Goal: Transaction & Acquisition: Purchase product/service

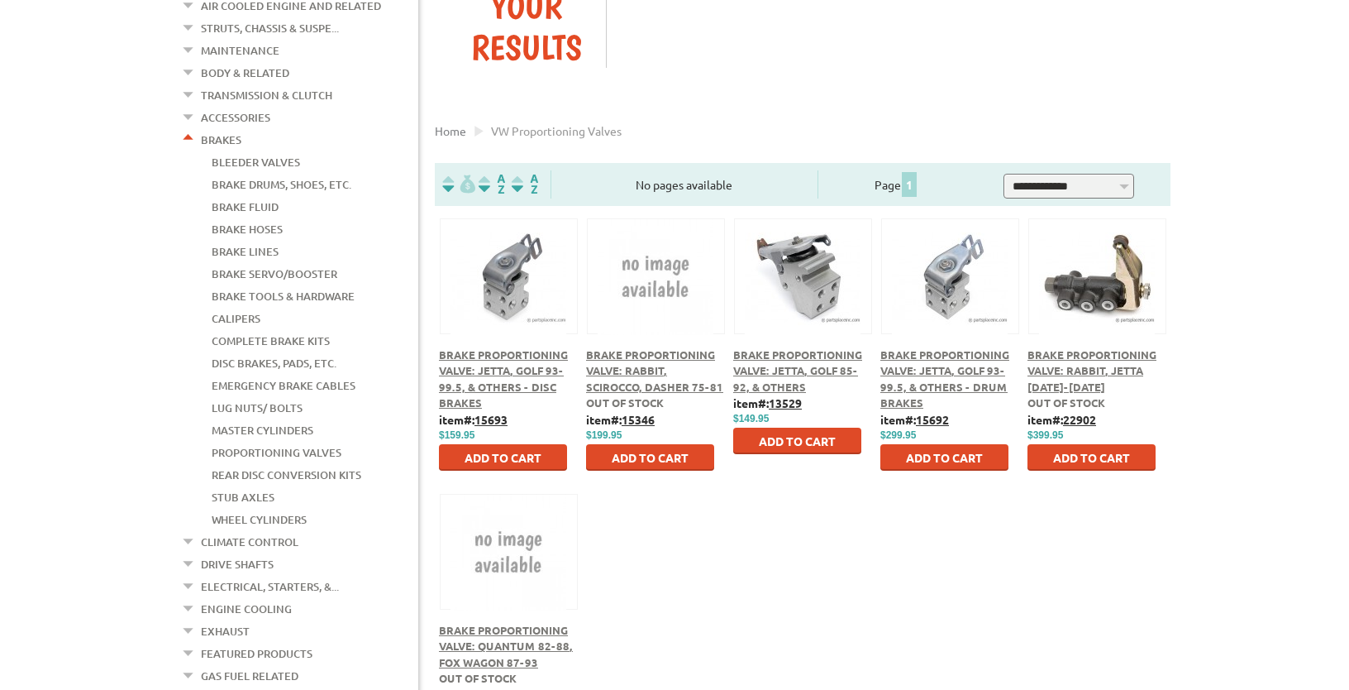
scroll to position [348, 0]
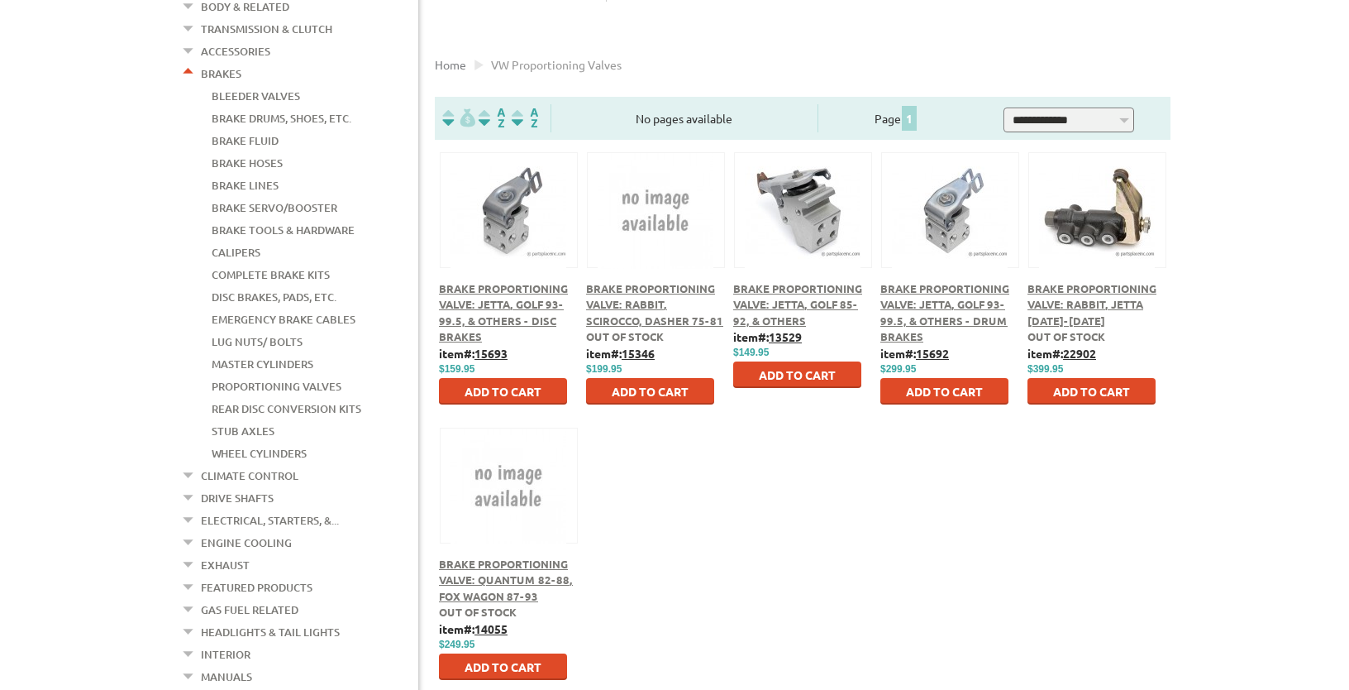
click at [1115, 291] on span "Brake Proportioning Valve: Rabbit, Jetta [DATE]-[DATE]" at bounding box center [1092, 304] width 129 height 46
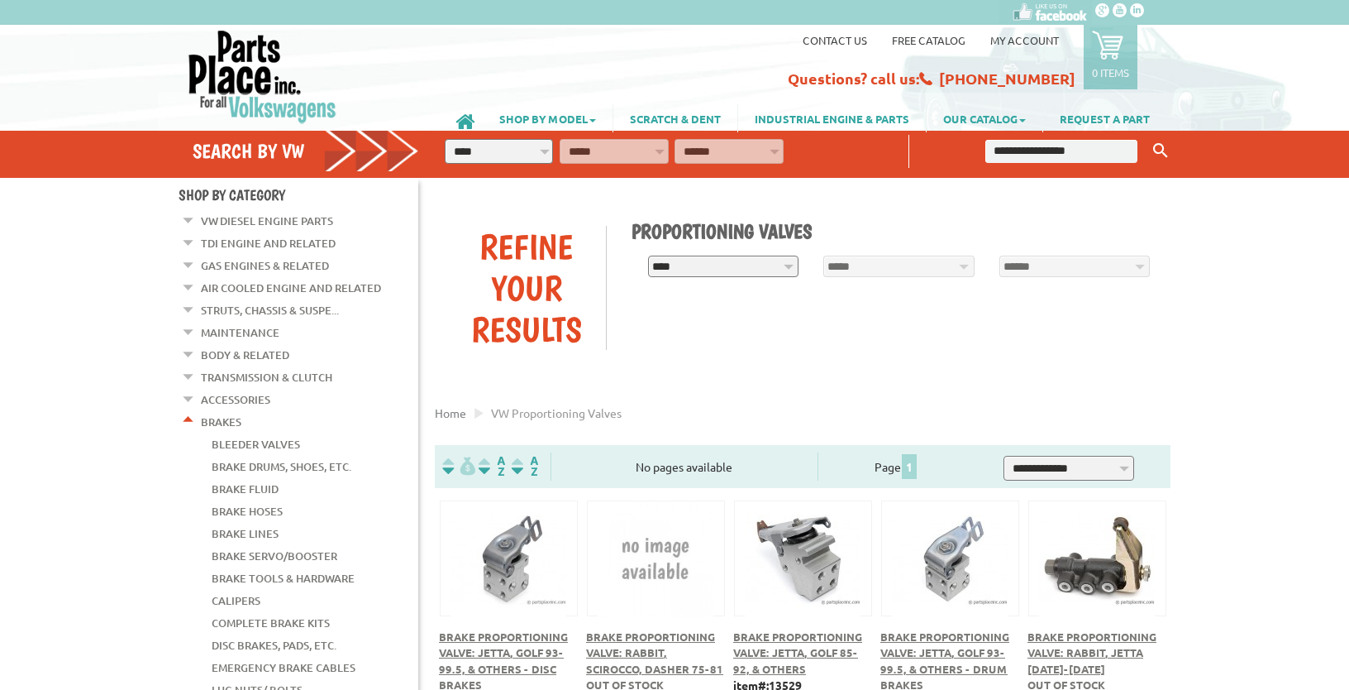
scroll to position [348, 0]
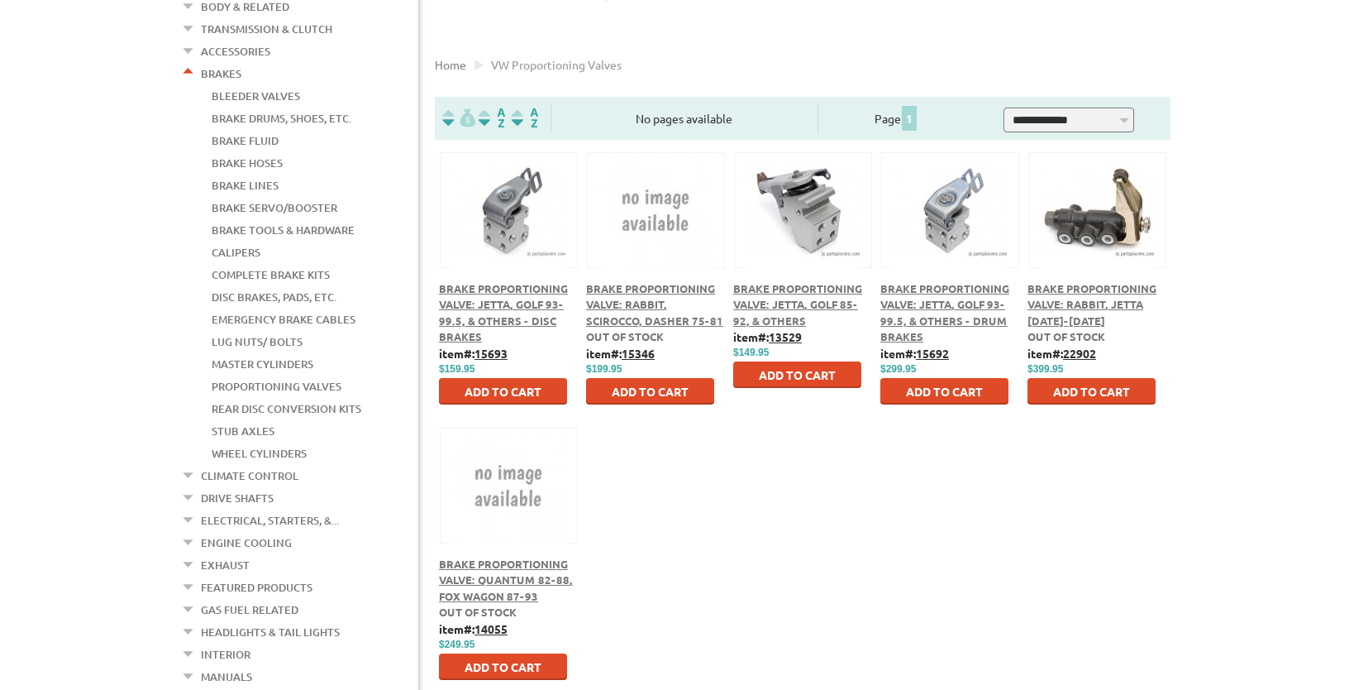
click at [800, 301] on span "Brake Proportioning Valve: Jetta, Golf 85-92, & Others" at bounding box center [797, 304] width 129 height 46
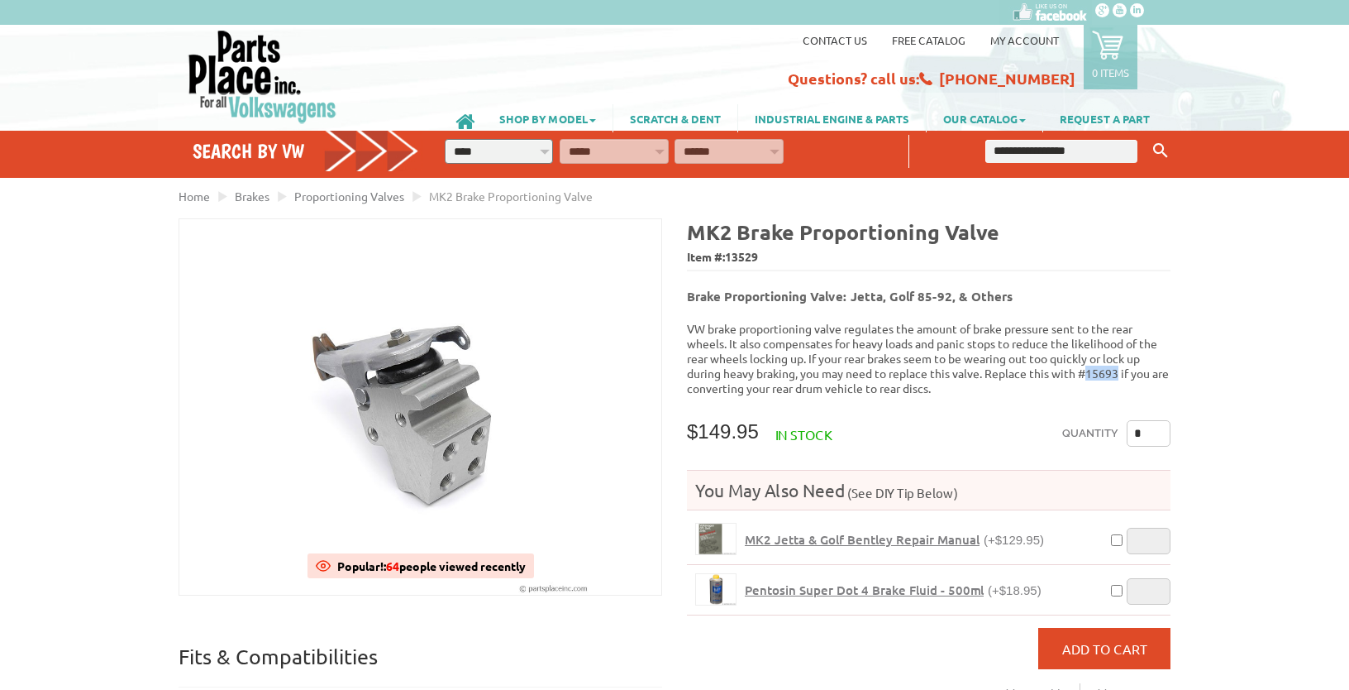
drag, startPoint x: 1118, startPoint y: 364, endPoint x: 1090, endPoint y: 364, distance: 28.1
click at [1090, 364] on p "VW brake proportioning valve regulates the amount of brake pressure sent to the…" at bounding box center [929, 358] width 484 height 74
copy p "15693"
click at [1045, 153] on input "text" at bounding box center [1062, 151] width 152 height 23
paste input "*****"
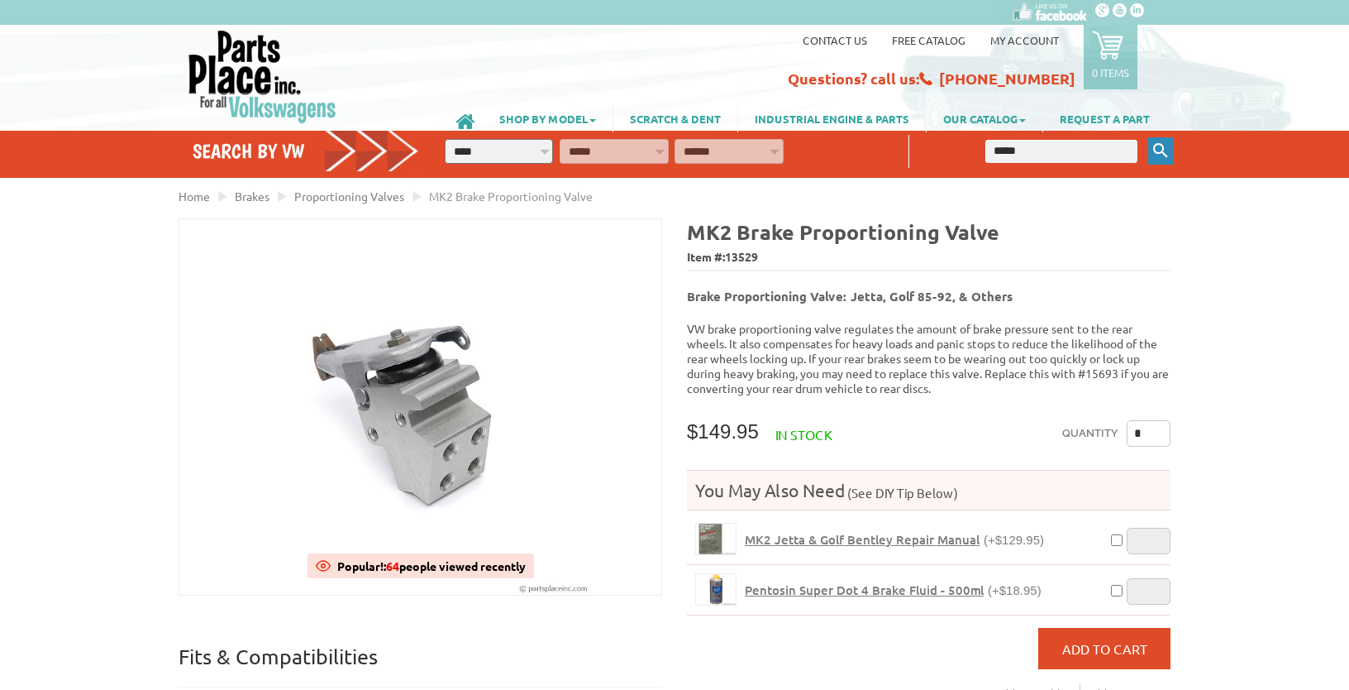
type input "*****"
click at [1150, 150] on button "Keyword Search" at bounding box center [1161, 150] width 25 height 27
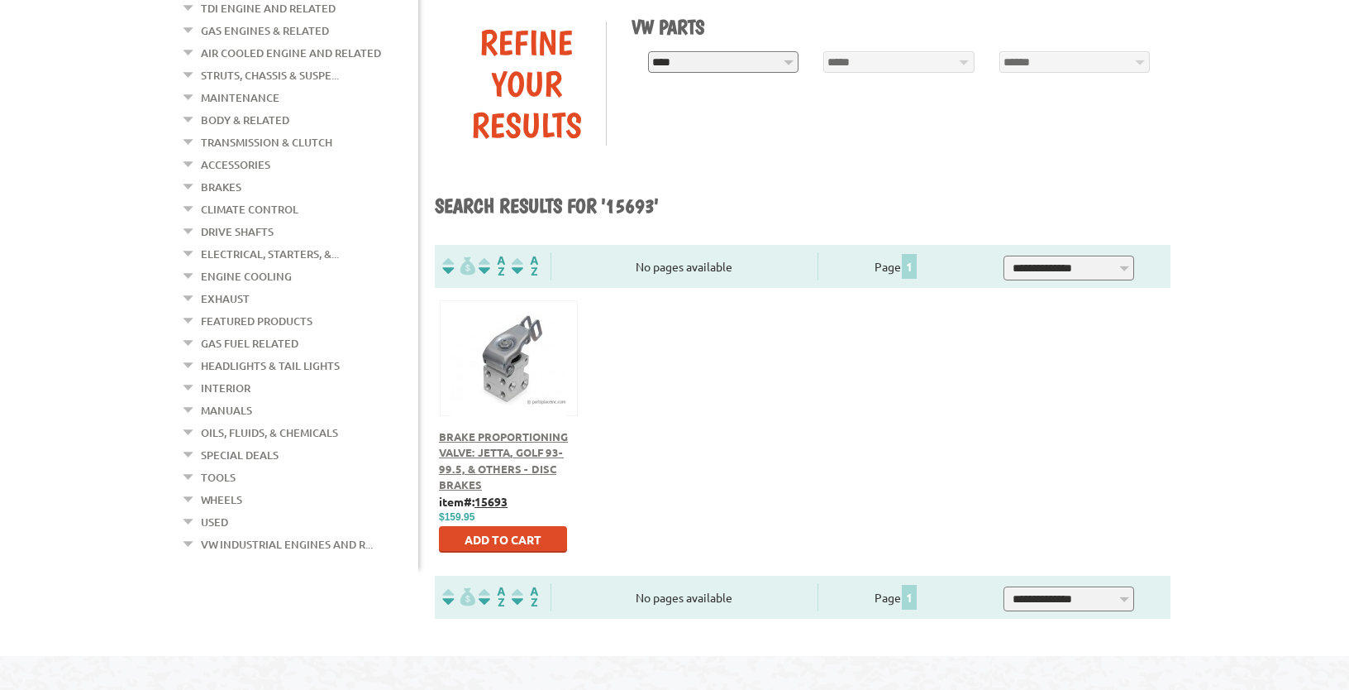
scroll to position [261, 0]
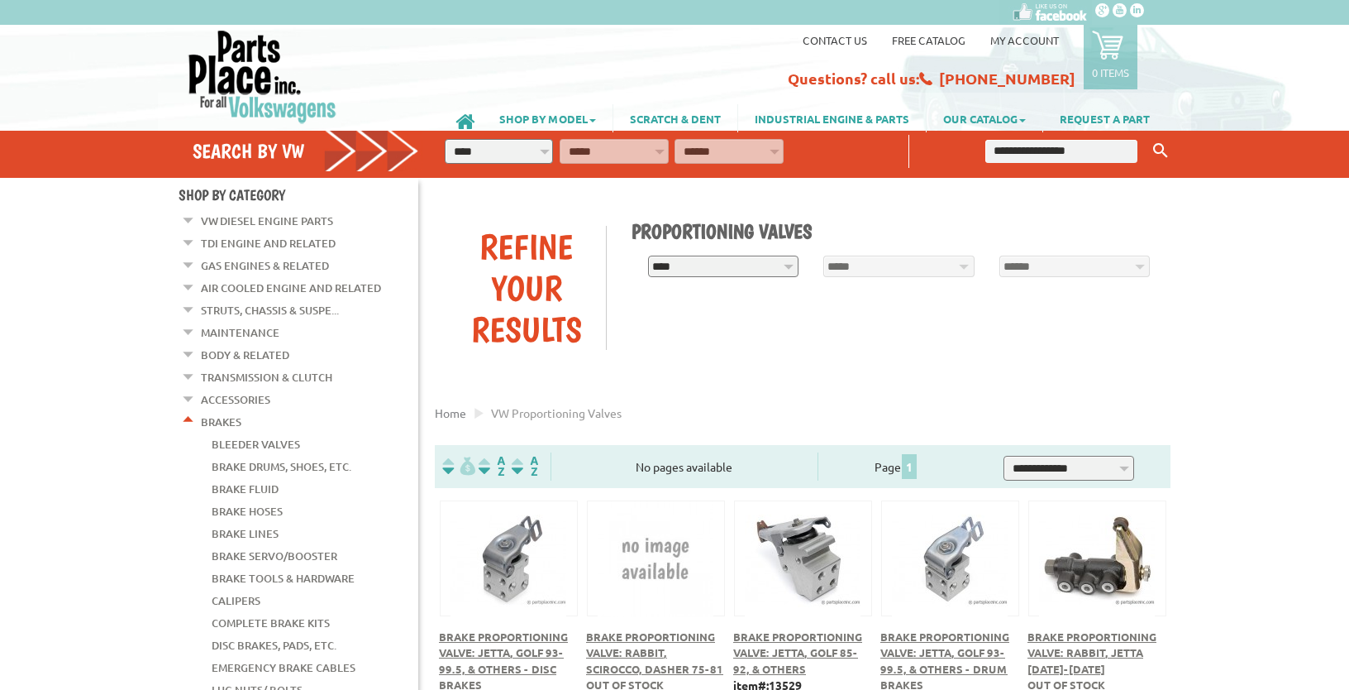
scroll to position [348, 0]
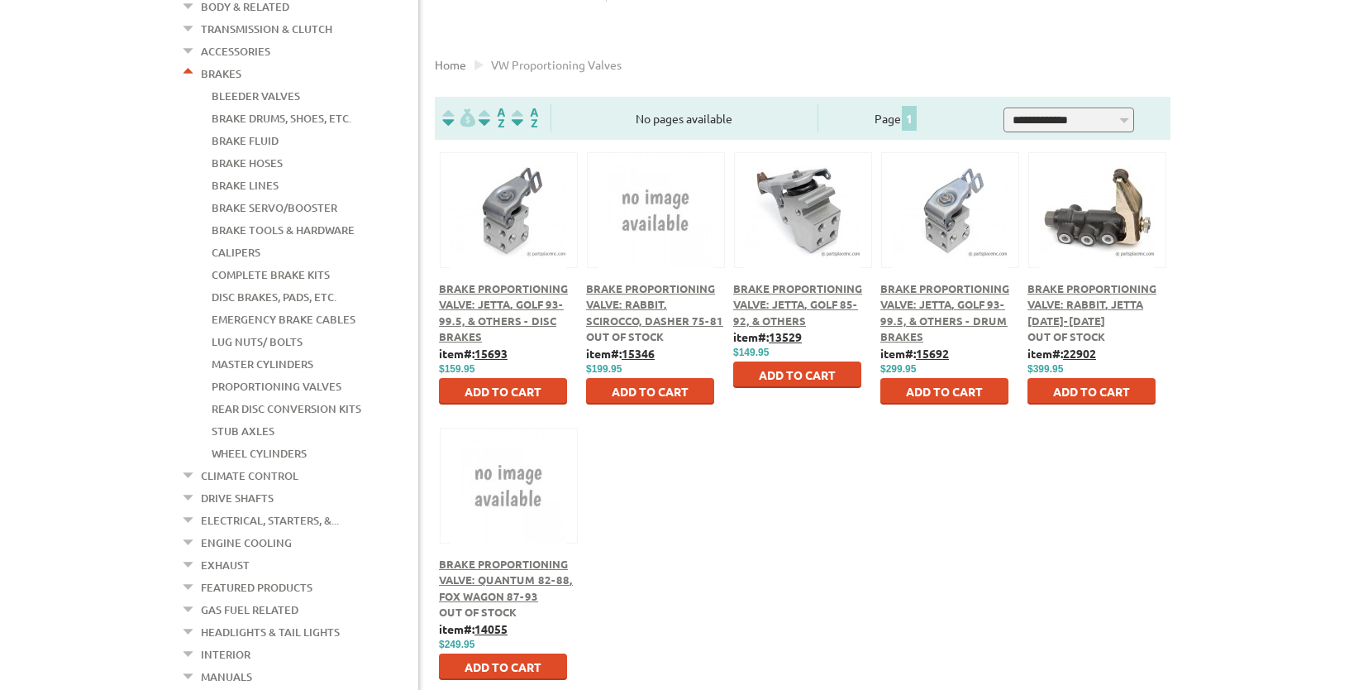
click at [500, 303] on span "Brake Proportioning Valve: Jetta, Golf 93-99.5, & Others - Disc Brakes" at bounding box center [503, 312] width 129 height 63
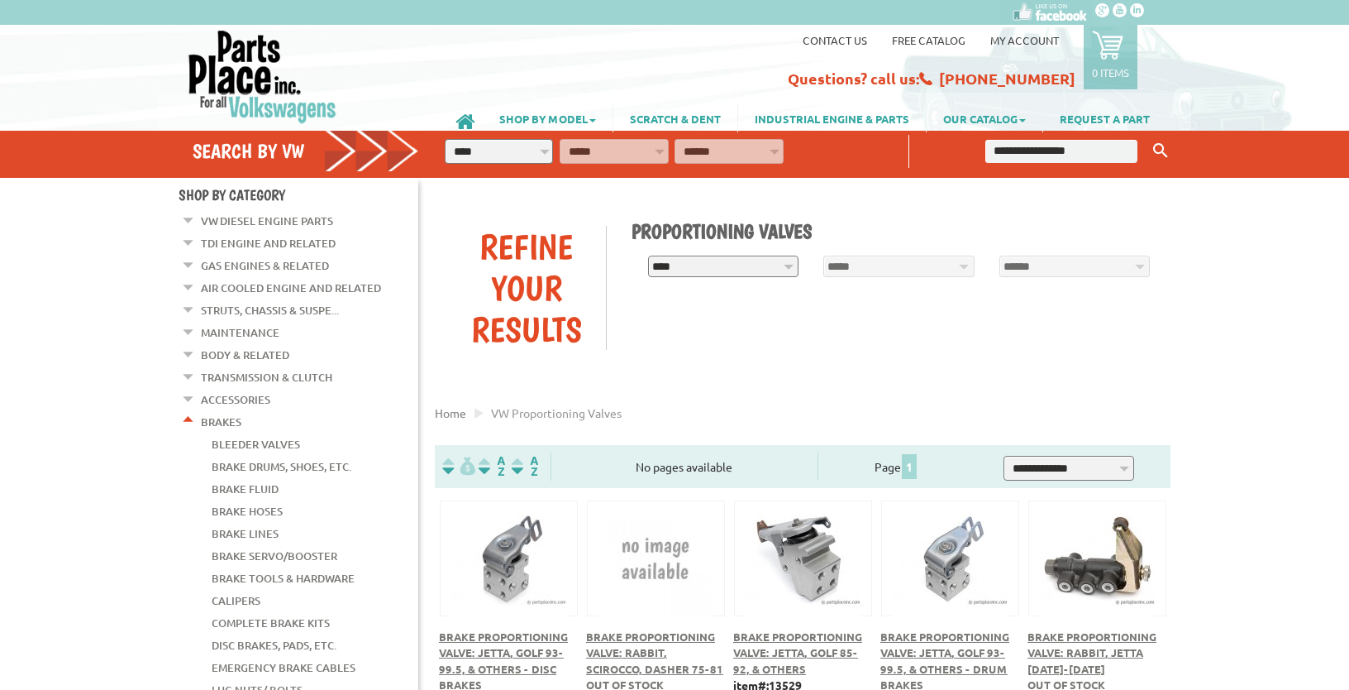
scroll to position [348, 0]
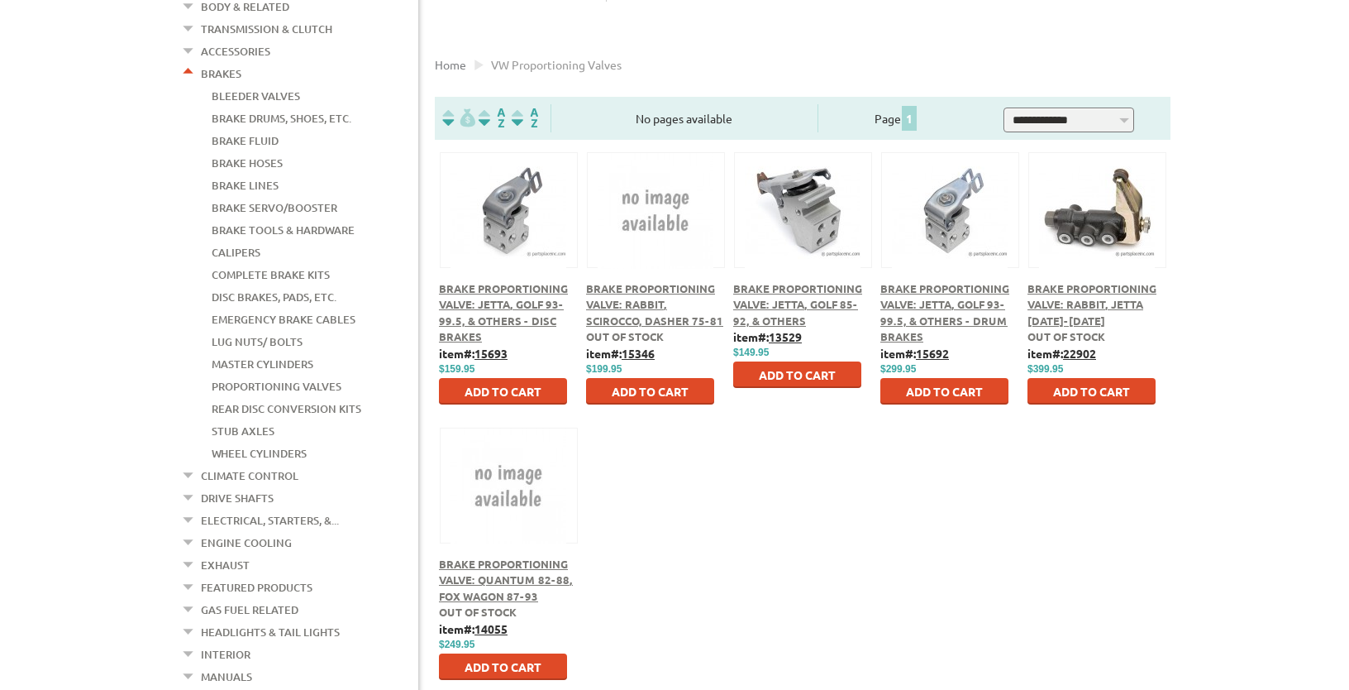
click at [1094, 241] on img at bounding box center [1097, 211] width 116 height 116
click at [1073, 301] on span "Brake Proportioning Valve: Rabbit, Jetta [DATE]-[DATE]" at bounding box center [1092, 304] width 129 height 46
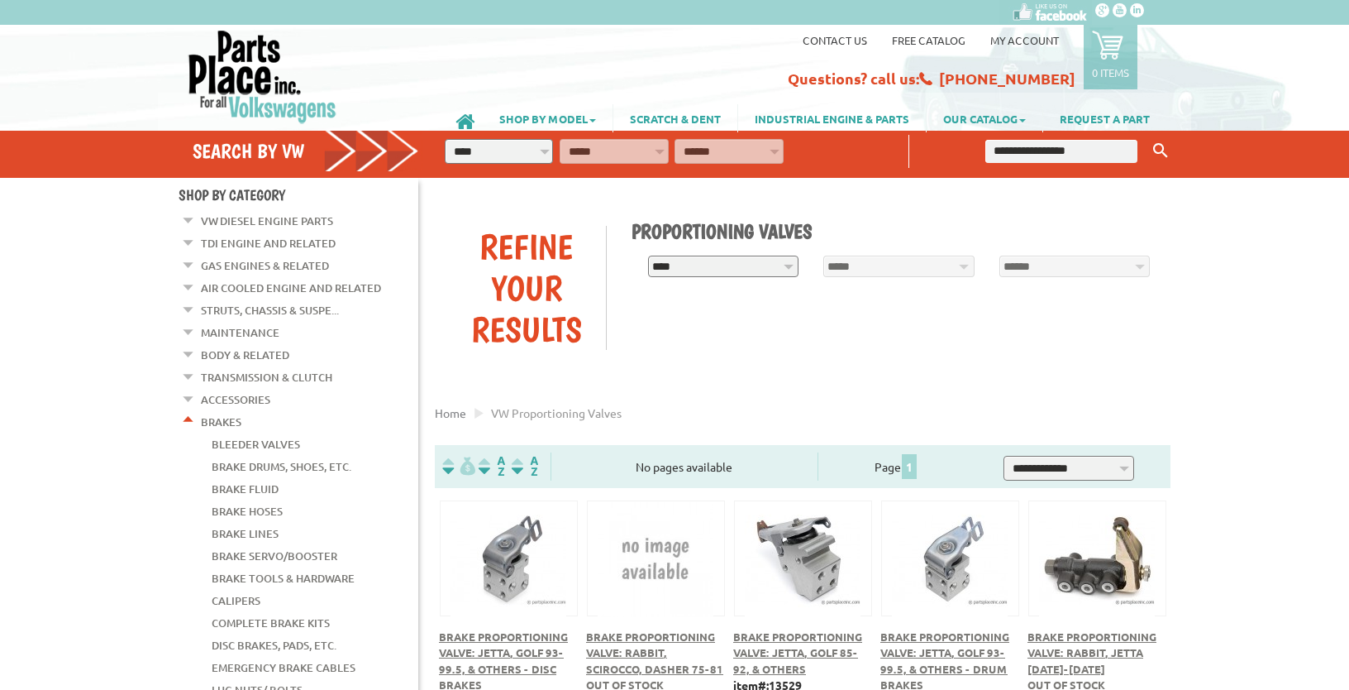
scroll to position [348, 0]
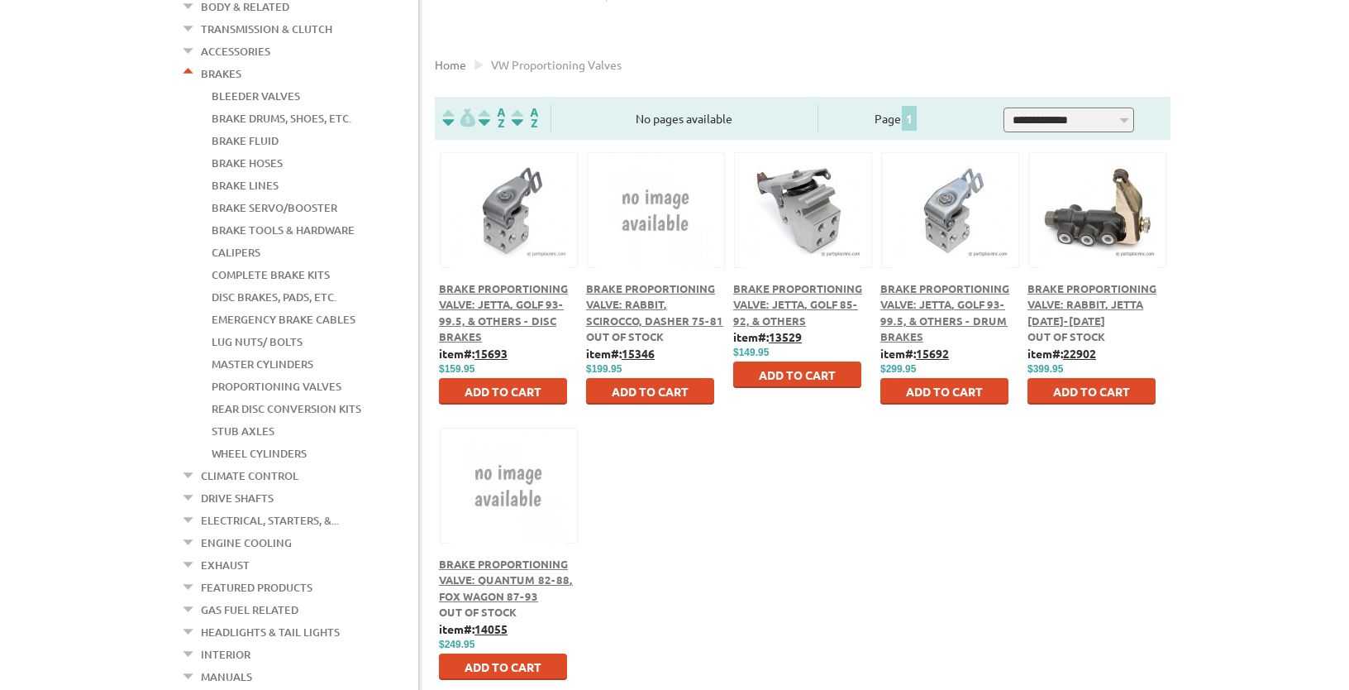
click at [775, 313] on div "Brake Proportioning Valve: Jetta, Golf 85-92, & Others" at bounding box center [802, 304] width 139 height 49
click at [236, 241] on link "Calipers" at bounding box center [236, 251] width 49 height 21
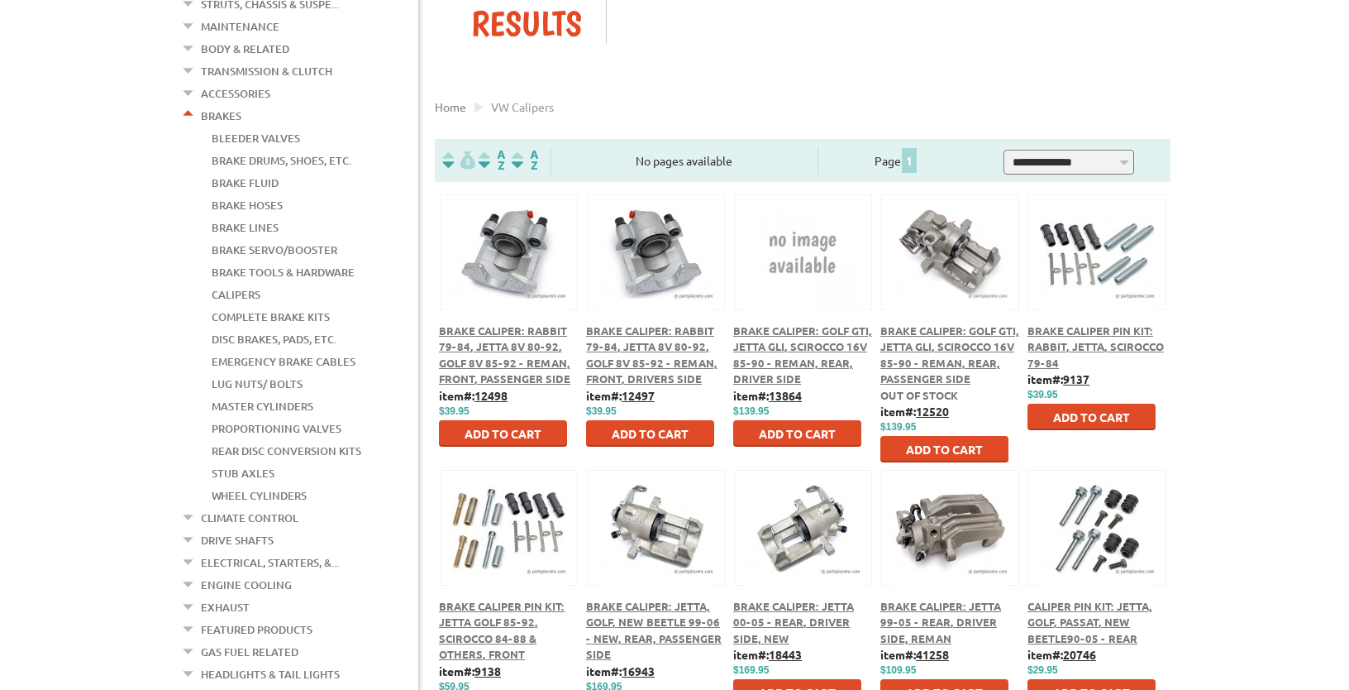
scroll to position [261, 0]
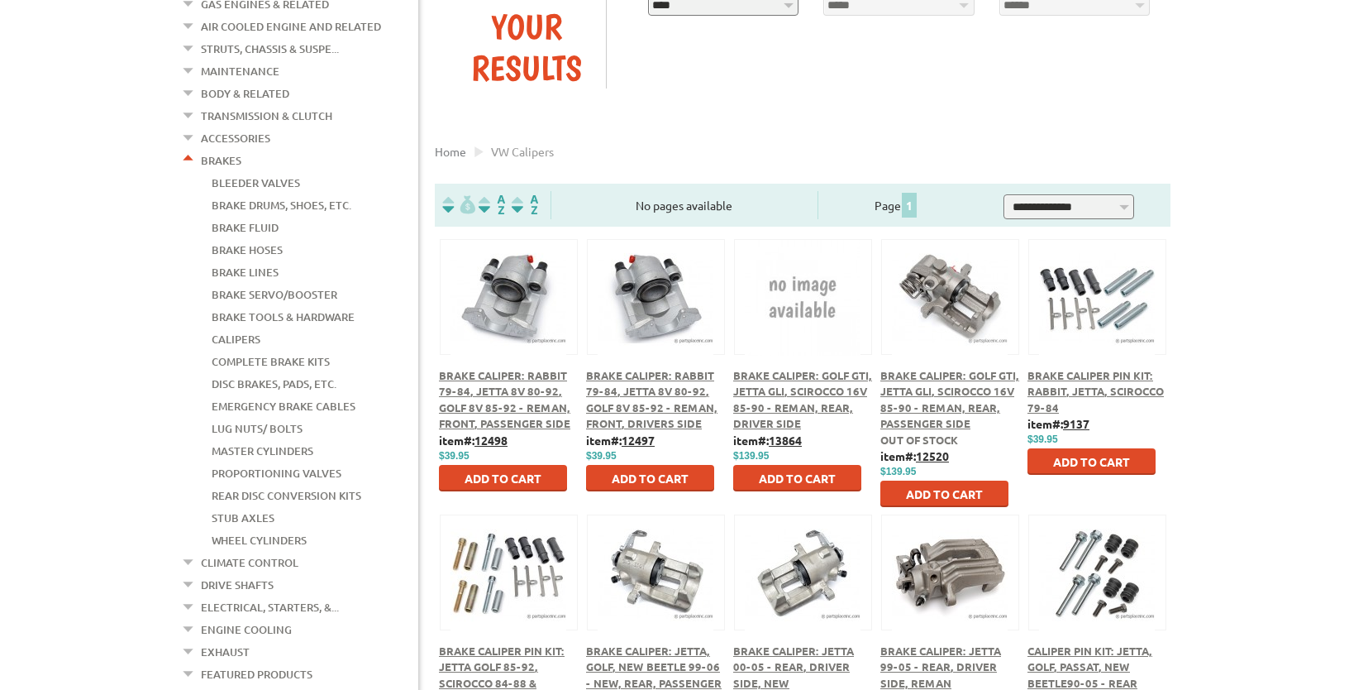
click at [664, 387] on span "Brake Caliper: Rabbit 79-84, Jetta 8V 80-92, Golf 8V 85-92 - Reman, Front, Driv…" at bounding box center [651, 399] width 131 height 63
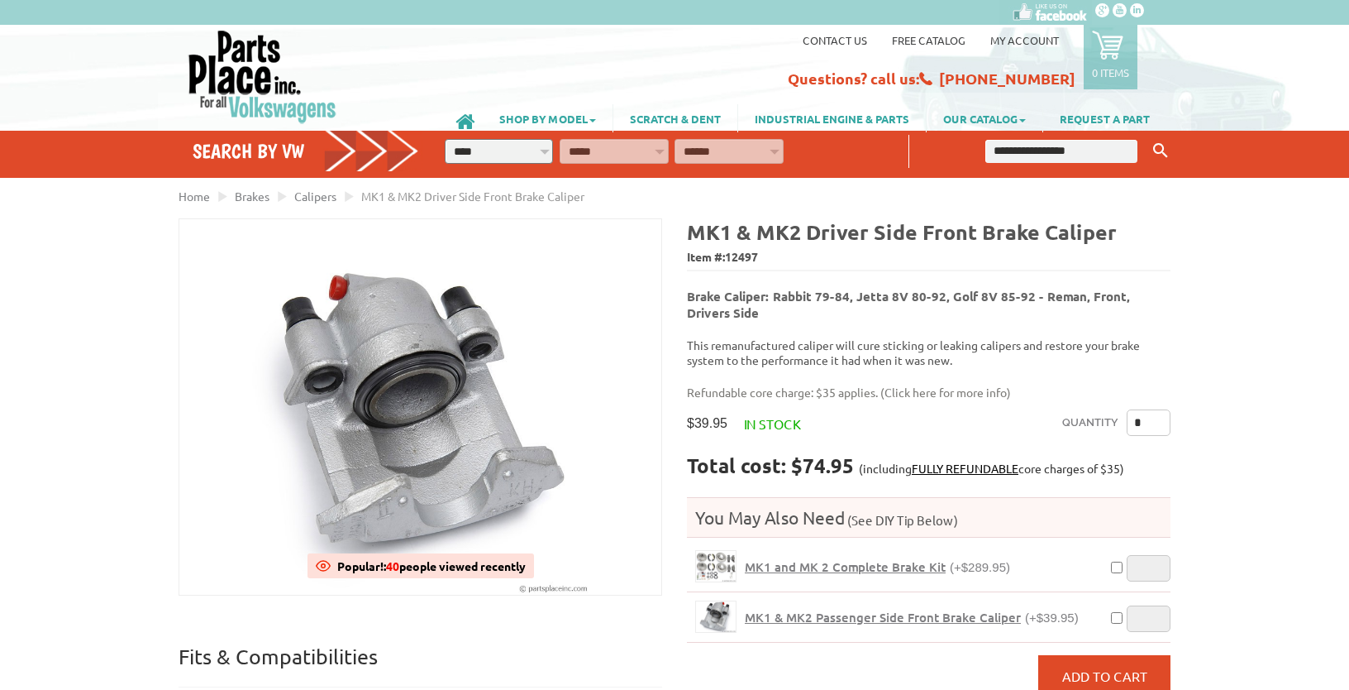
click at [803, 558] on span "MK1 and MK 2 Complete Brake Kit" at bounding box center [845, 566] width 201 height 17
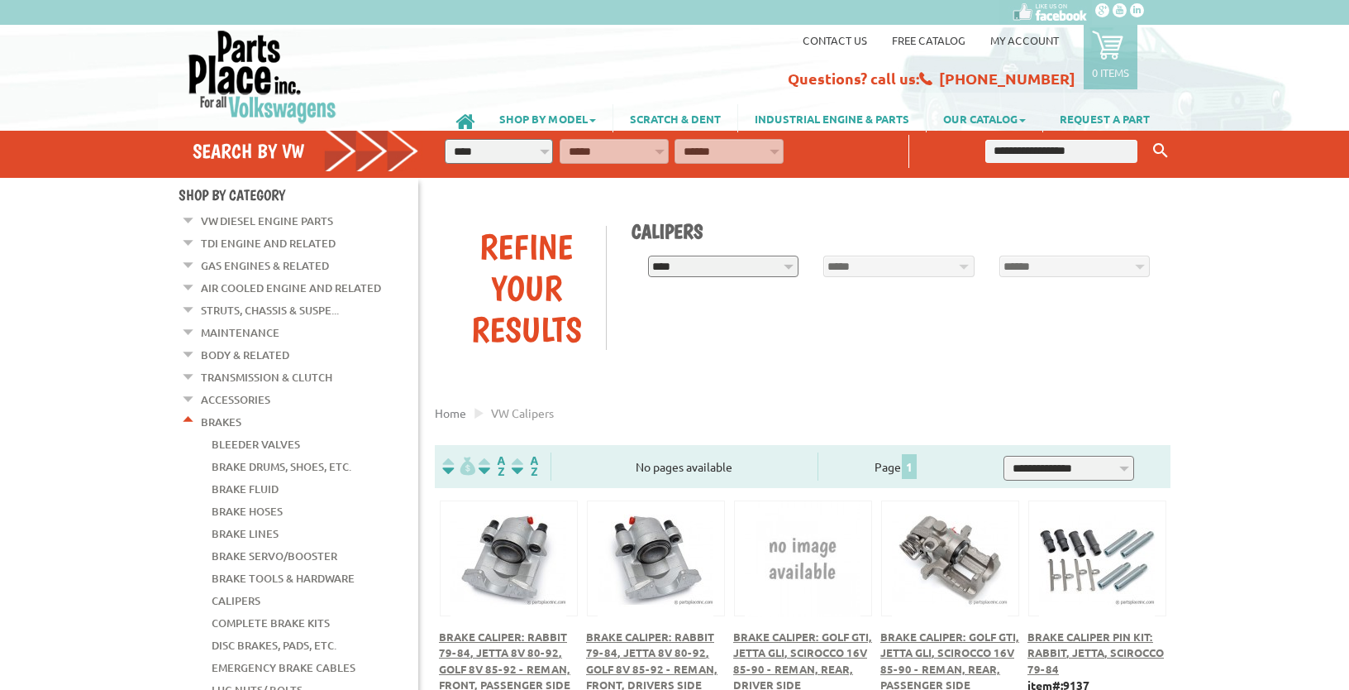
scroll to position [261, 0]
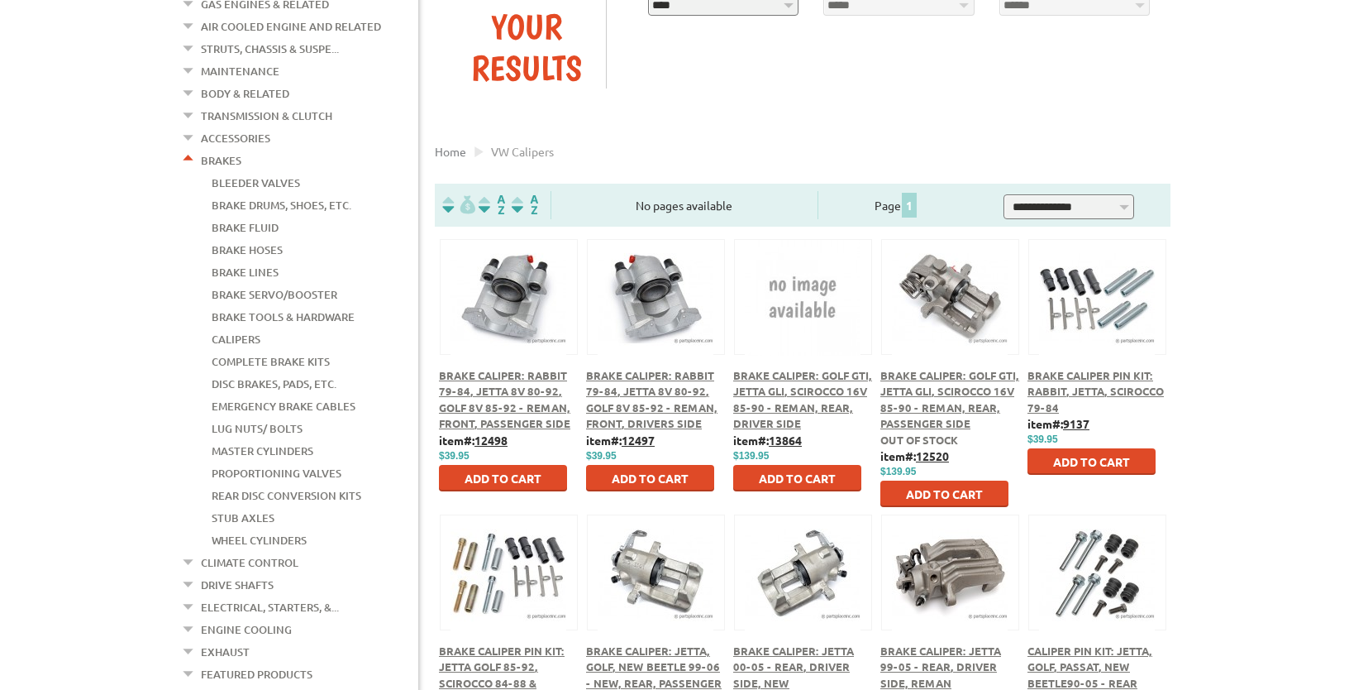
click at [286, 373] on link "Disc Brakes, Pads, Etc." at bounding box center [274, 383] width 125 height 21
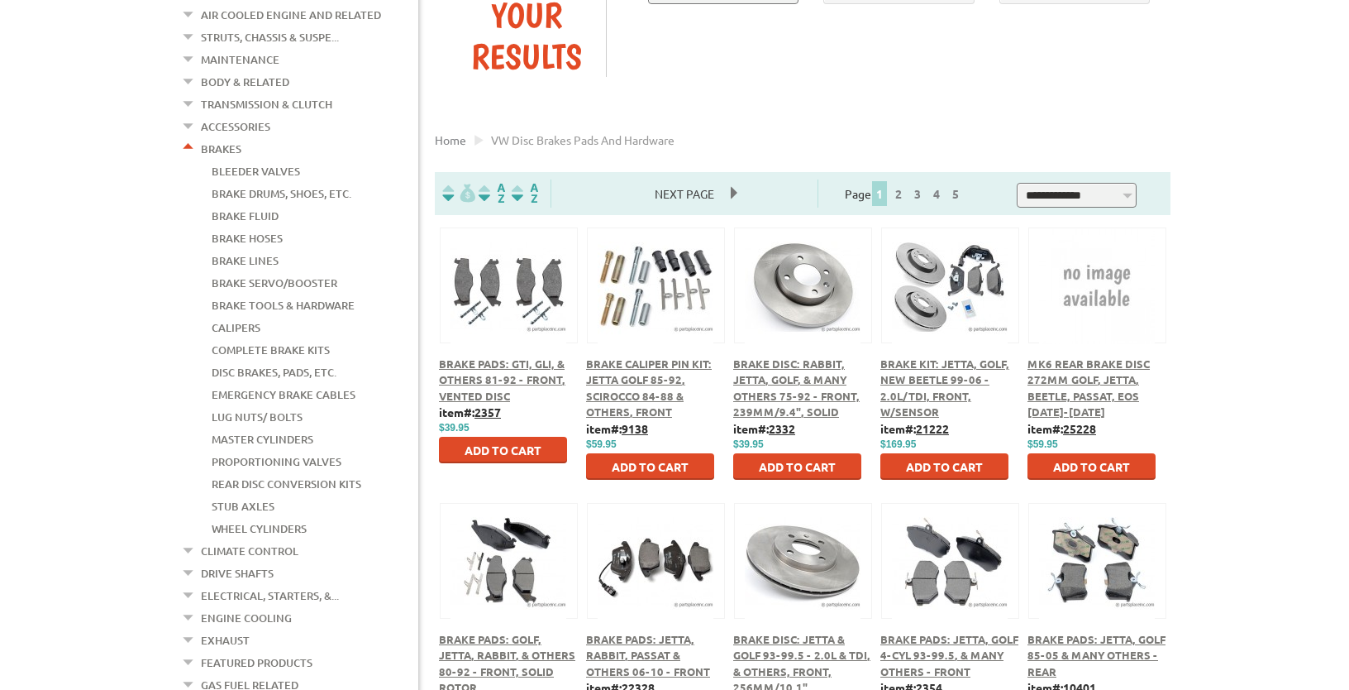
scroll to position [261, 0]
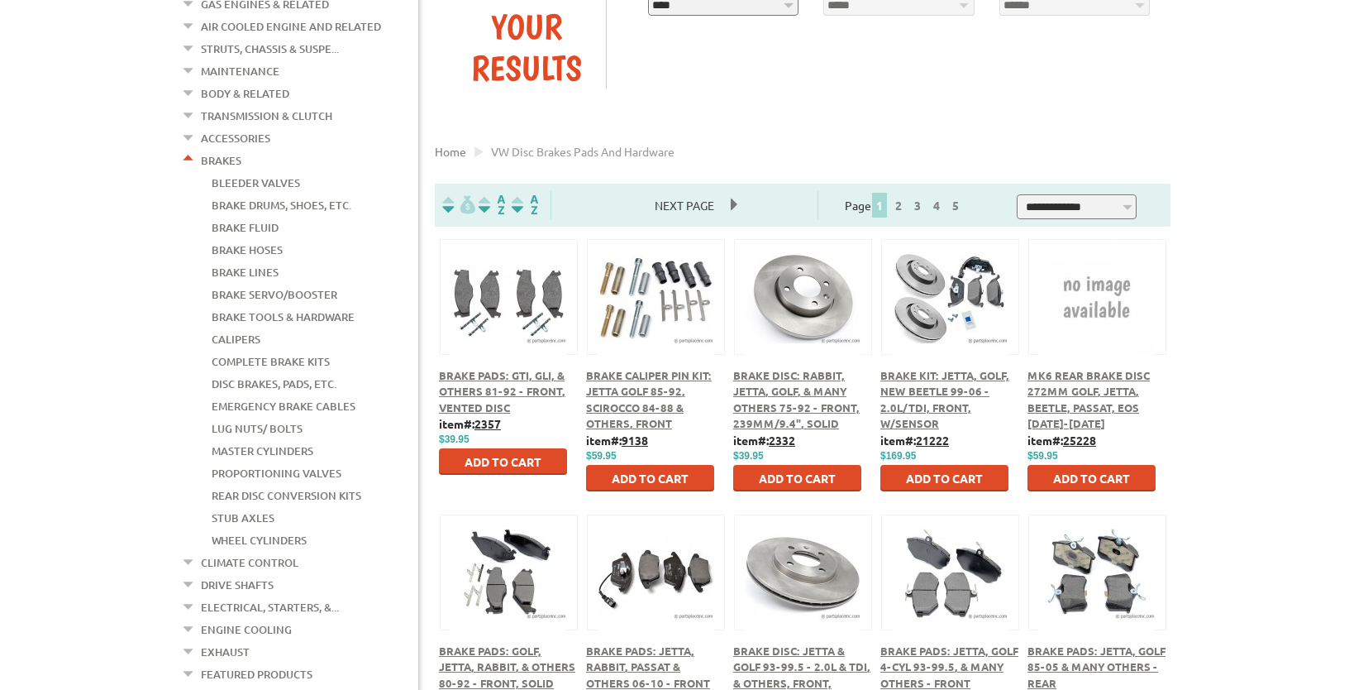
click at [1017, 194] on select "**********" at bounding box center [1077, 206] width 120 height 25
select select "**********"
click option "**********" at bounding box center [0, 0] width 0 height 0
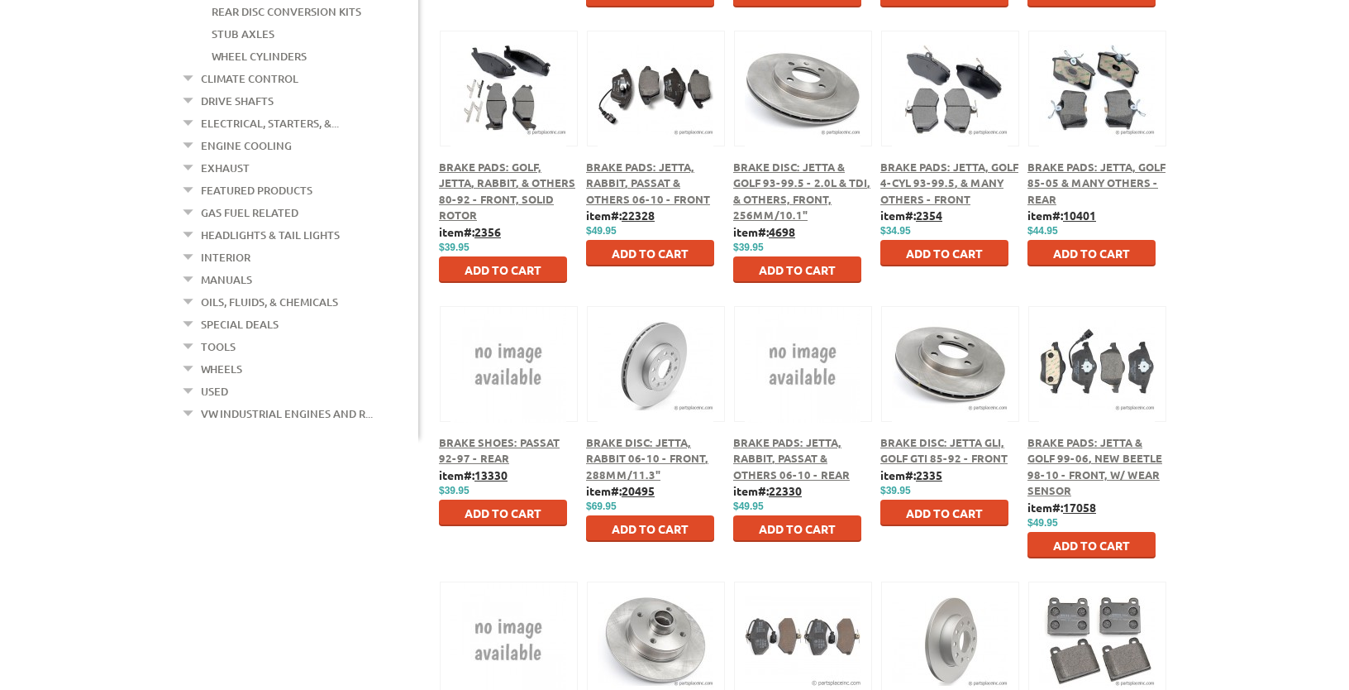
scroll to position [784, 0]
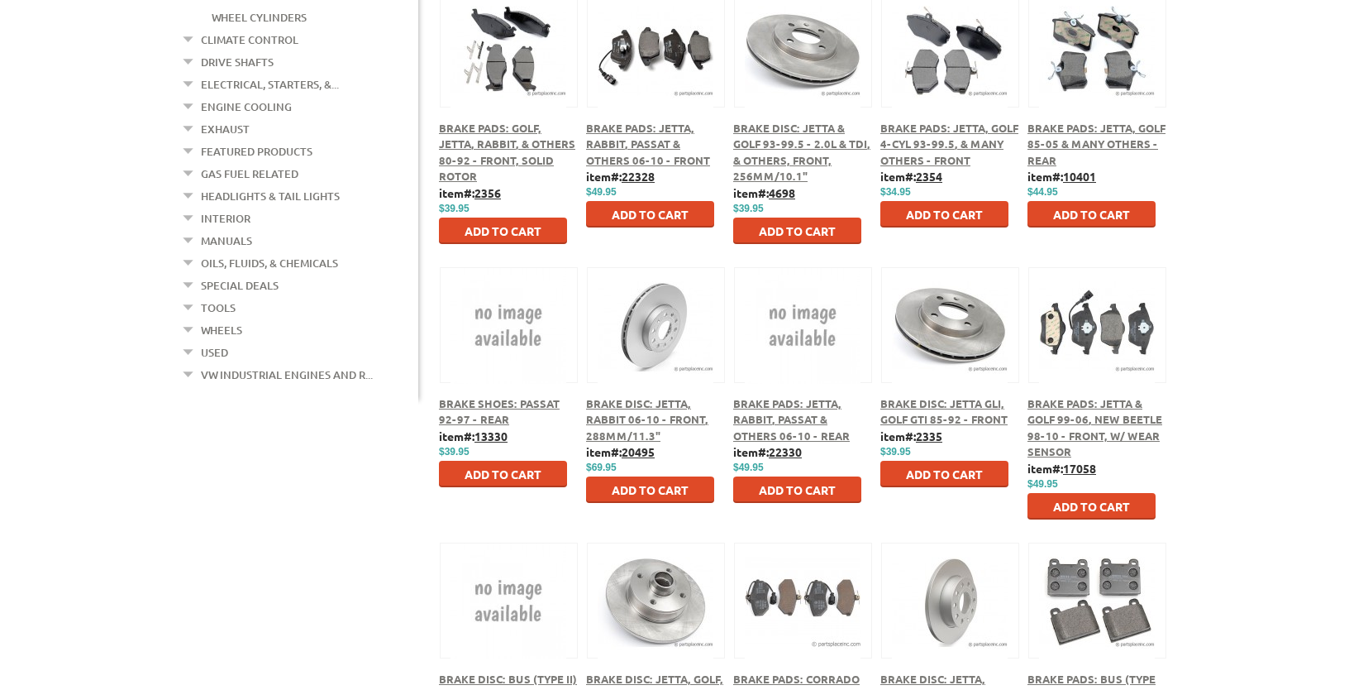
click at [962, 403] on span "Brake Disc: Jetta GLI, Golf GTI 85-92 - Front" at bounding box center [944, 411] width 127 height 31
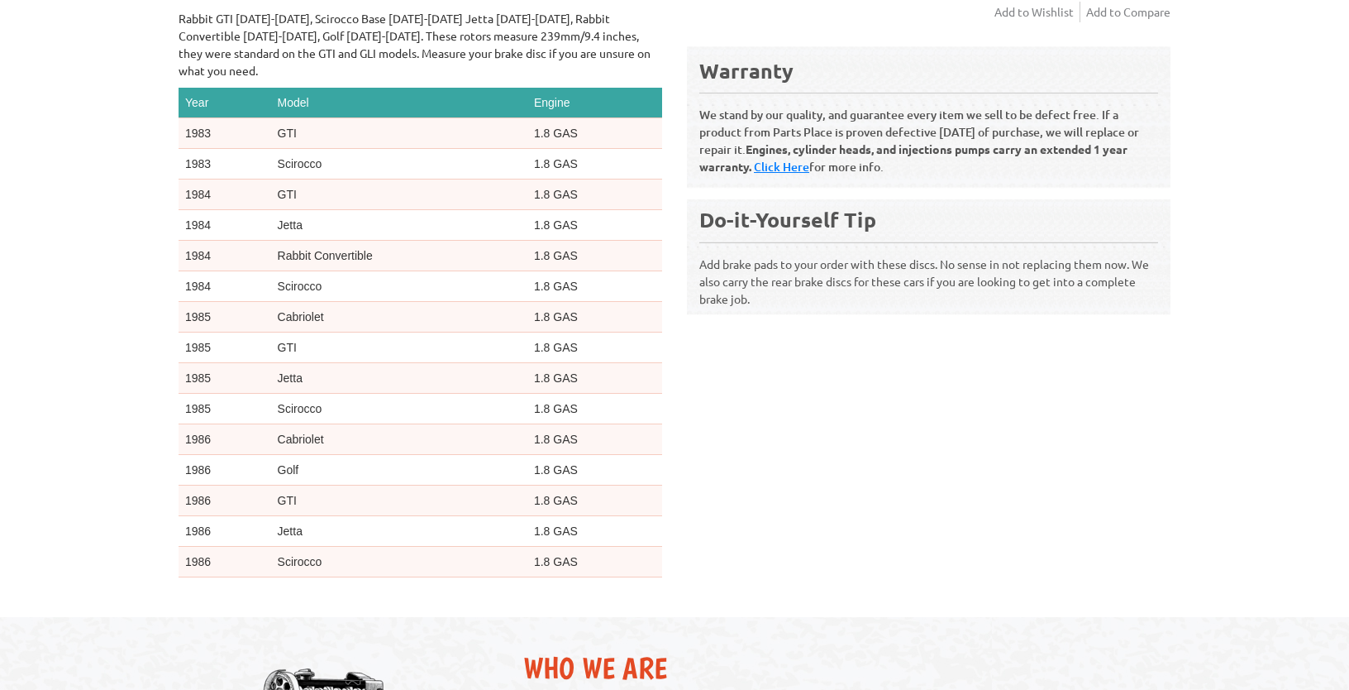
scroll to position [697, 0]
